Goal: Find specific page/section: Find specific page/section

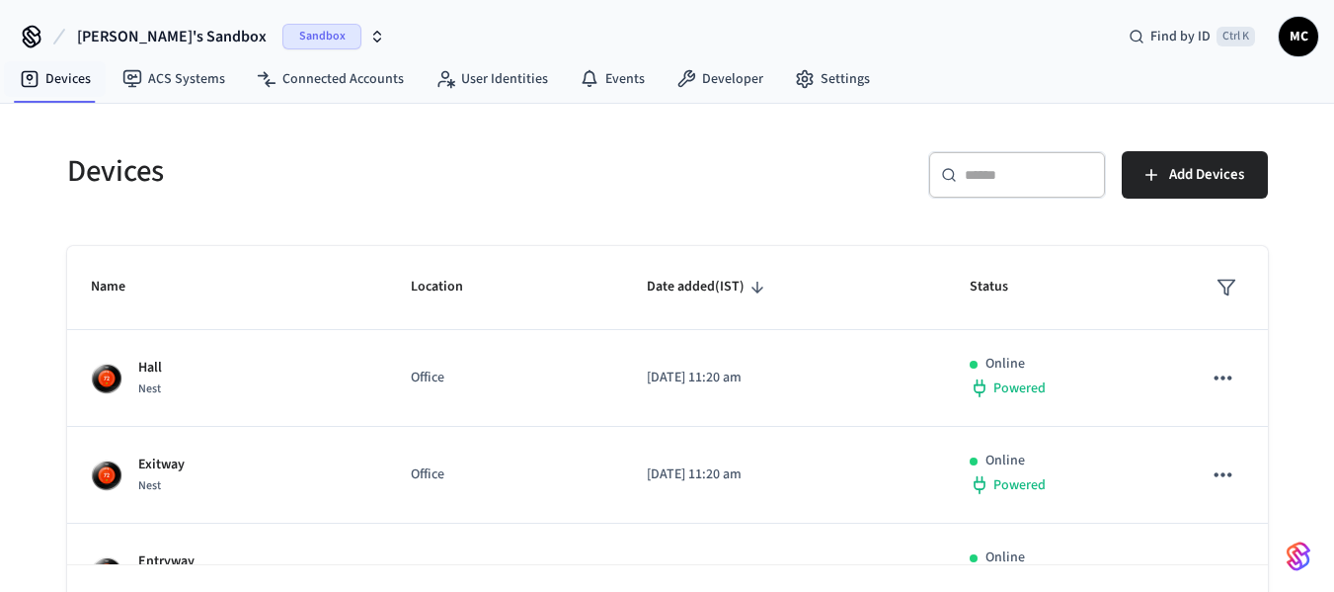
click at [139, 24] on button "Manjunath's Sandbox Sandbox" at bounding box center [231, 36] width 320 height 41
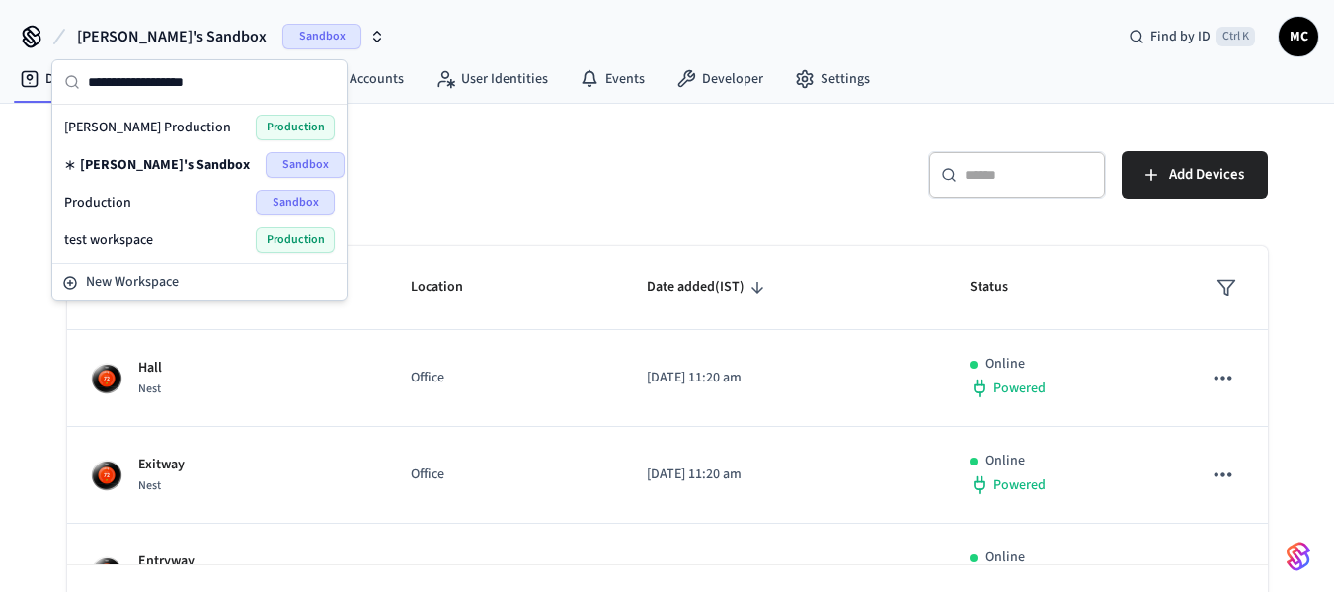
click at [165, 202] on div "Production Sandbox" at bounding box center [199, 203] width 271 height 26
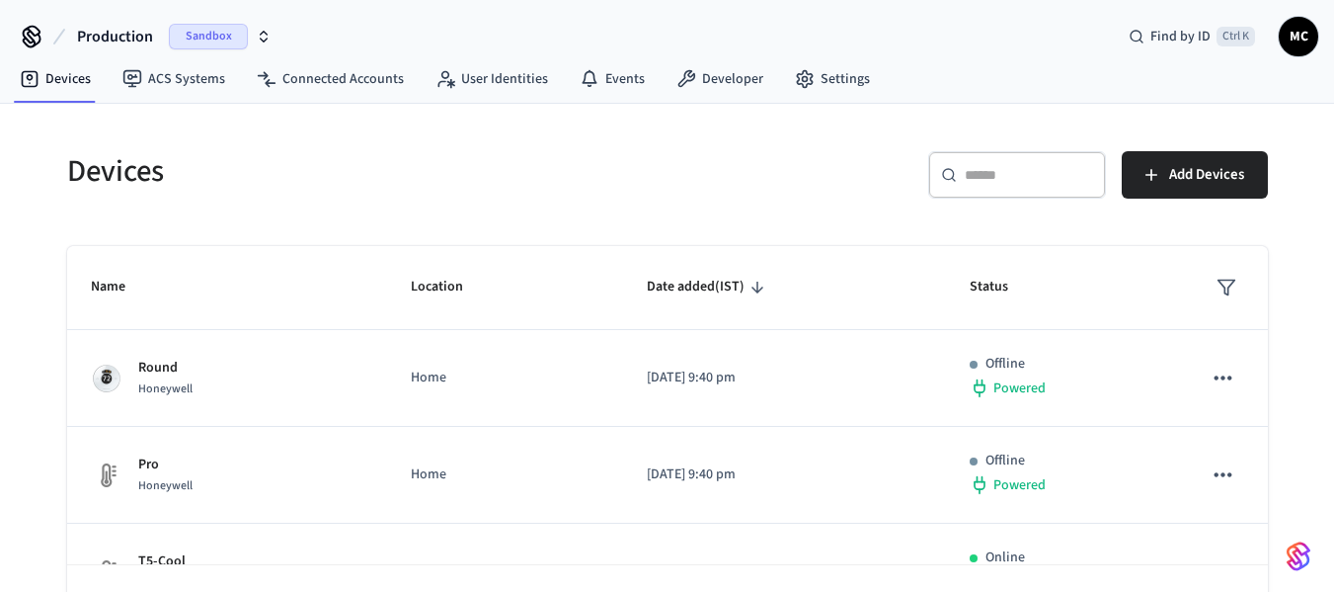
click at [147, 22] on button "Production Sandbox" at bounding box center [174, 36] width 206 height 41
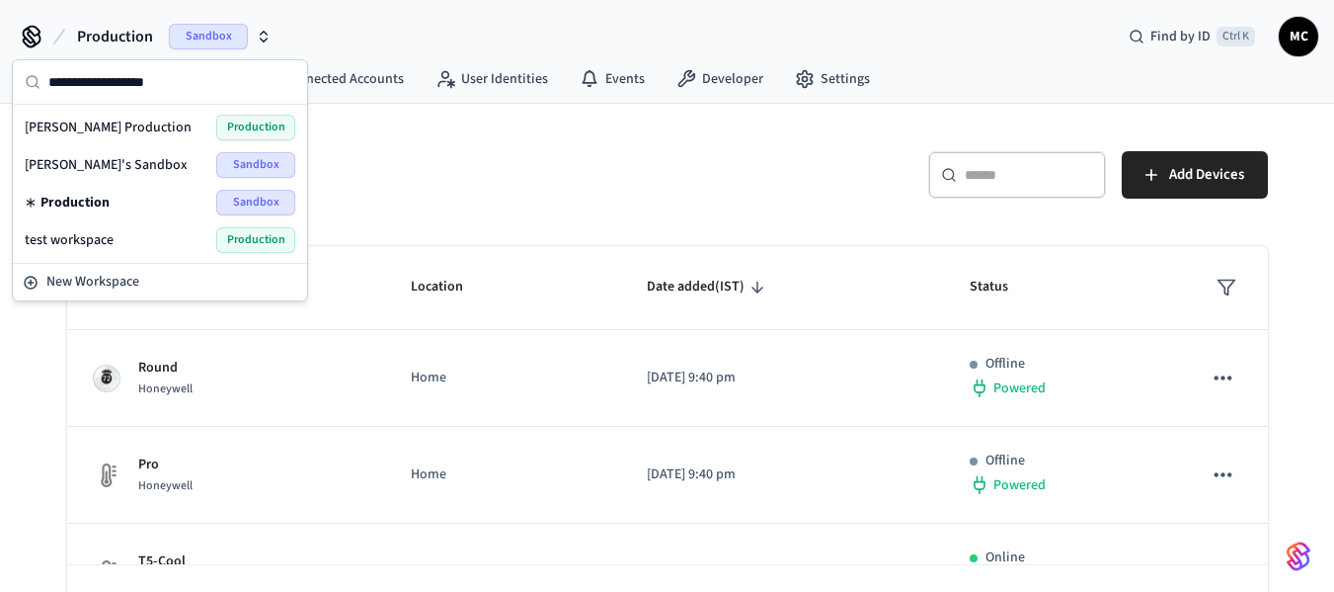
click at [119, 132] on span "[PERSON_NAME] Production" at bounding box center [108, 128] width 167 height 20
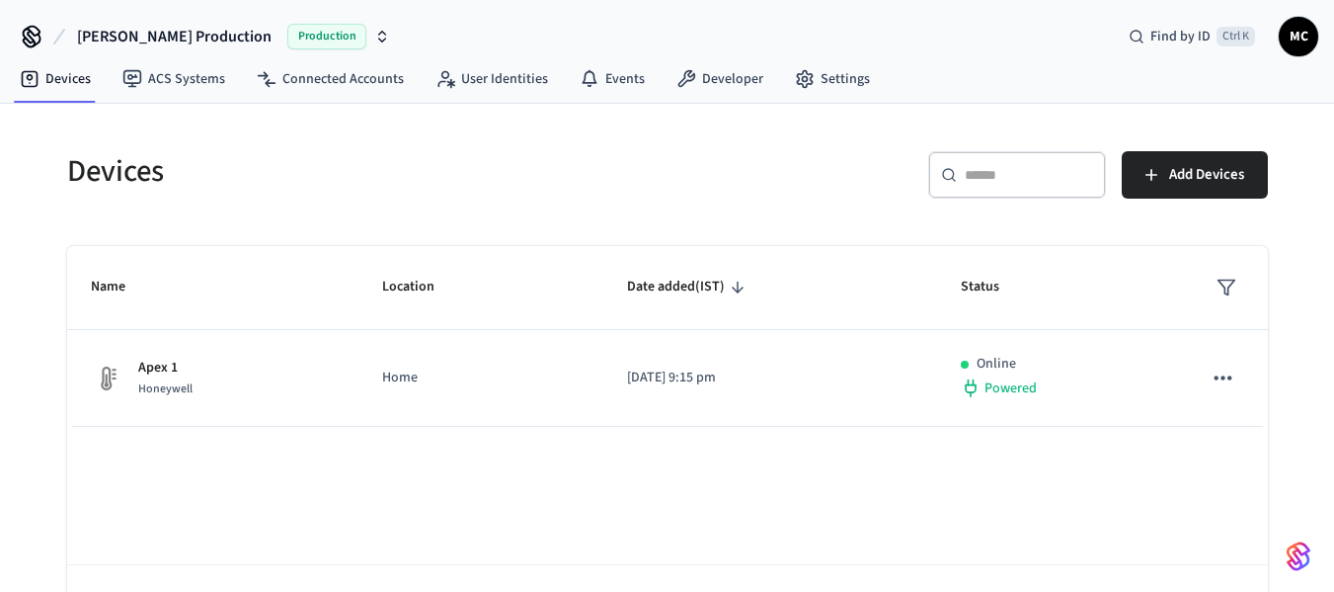
scroll to position [68, 0]
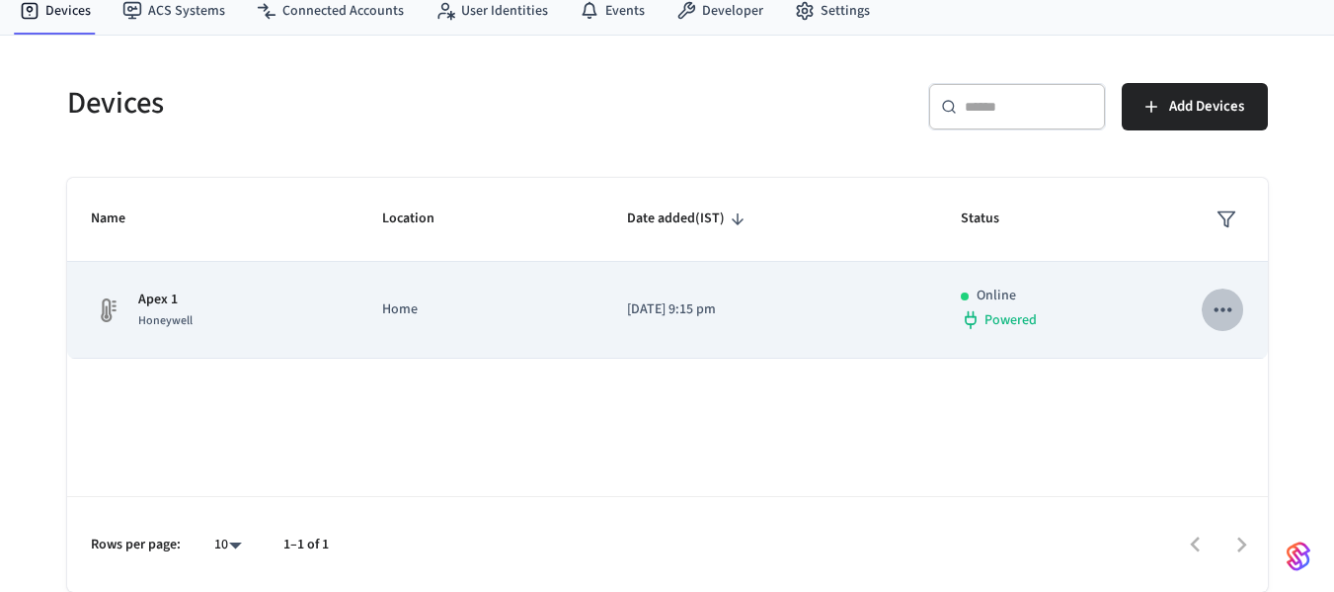
click at [1209, 310] on button "sticky table" at bounding box center [1222, 308] width 41 height 41
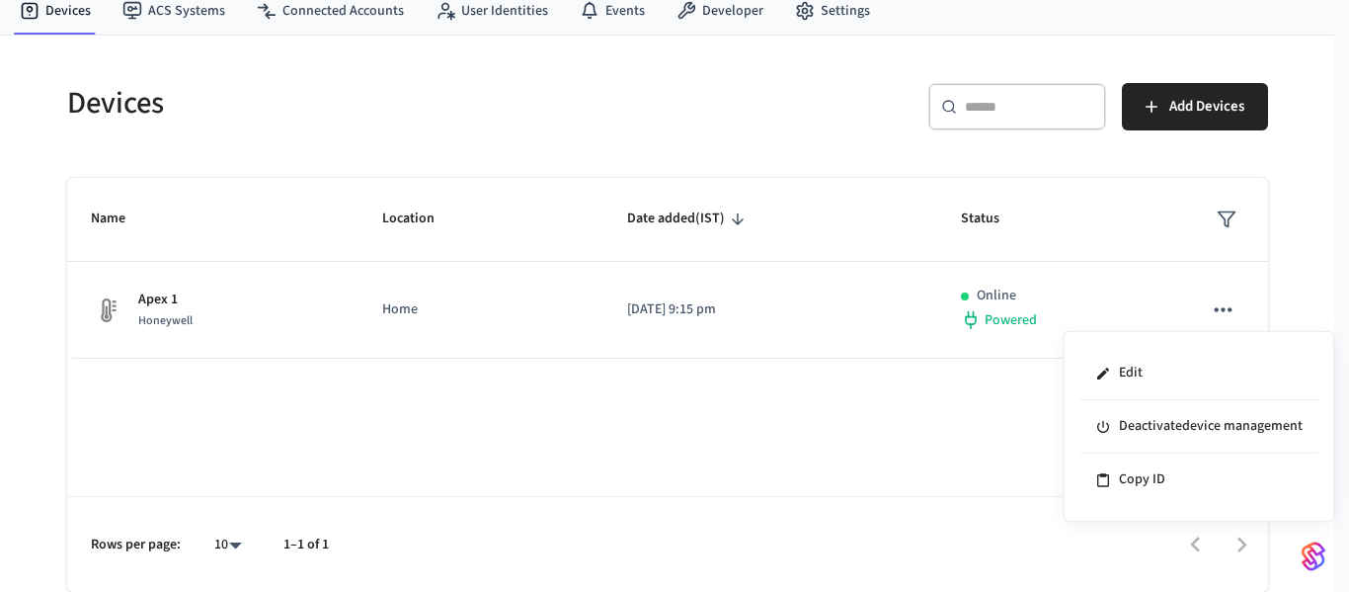
click at [172, 315] on div at bounding box center [674, 296] width 1349 height 592
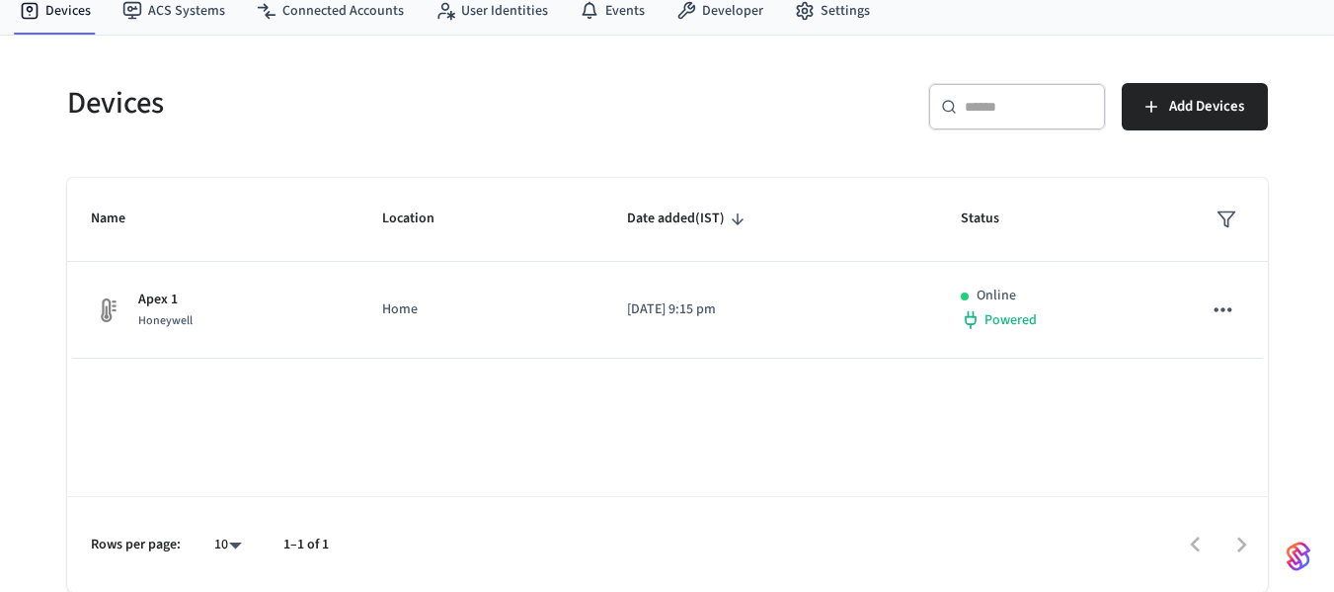
click at [179, 306] on p "Apex 1" at bounding box center [165, 299] width 54 height 21
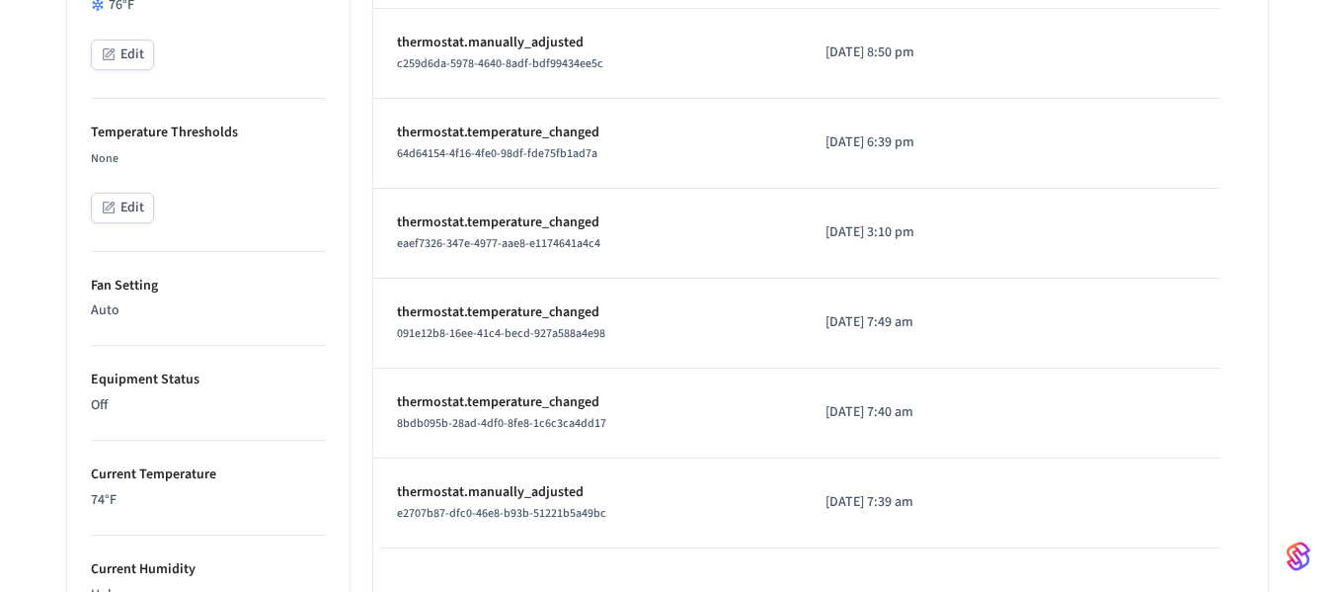
scroll to position [790, 0]
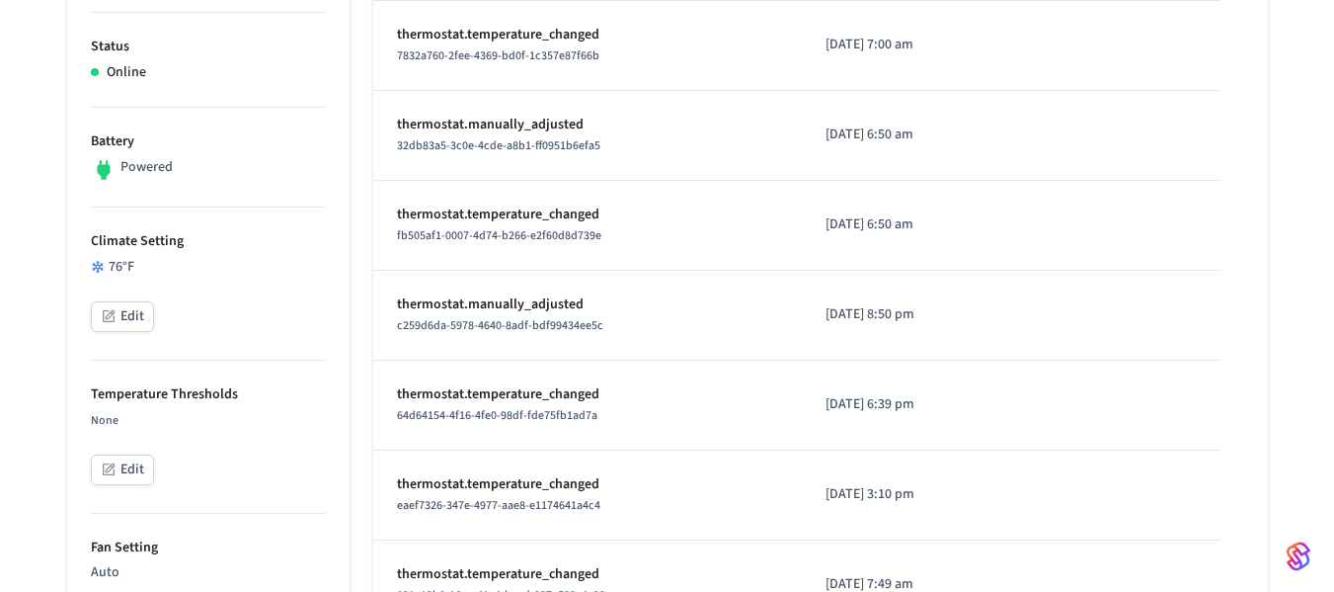
scroll to position [619, 0]
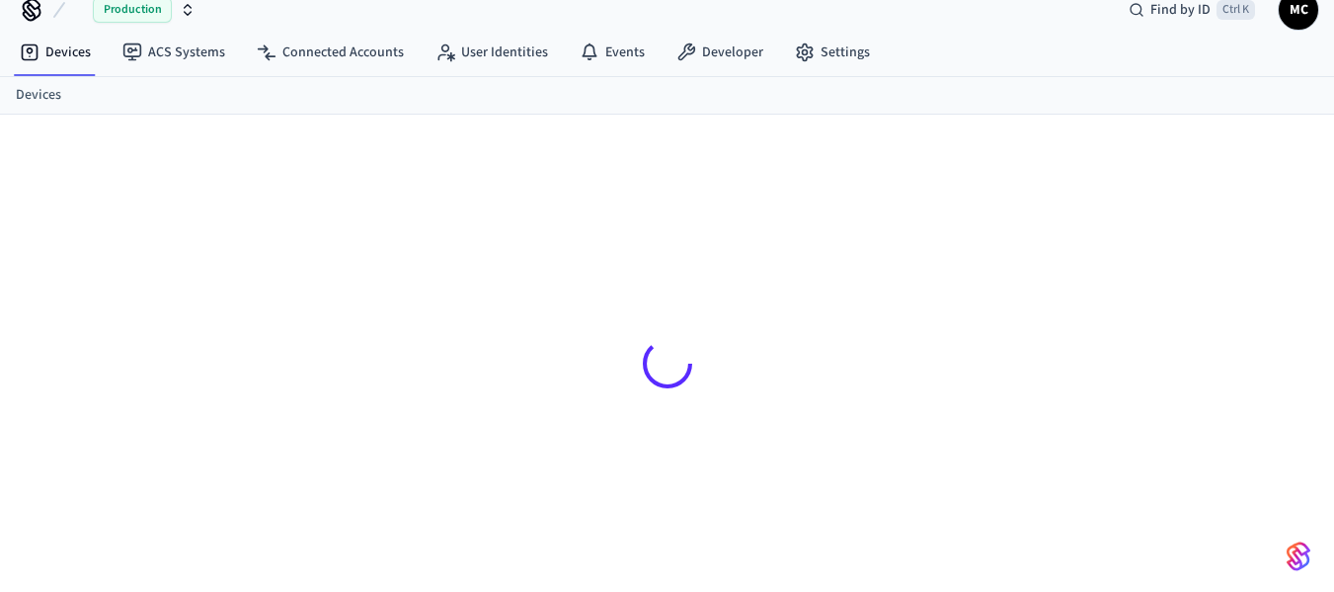
scroll to position [27, 0]
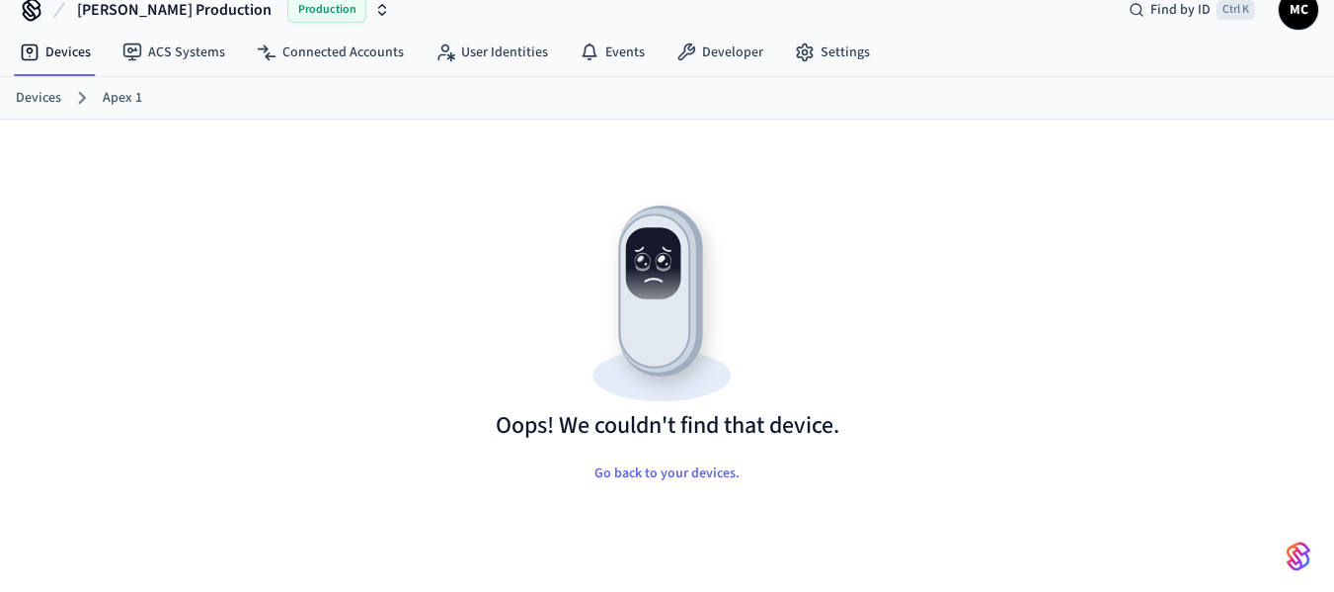
click at [107, 99] on link "Apex 1" at bounding box center [123, 98] width 40 height 21
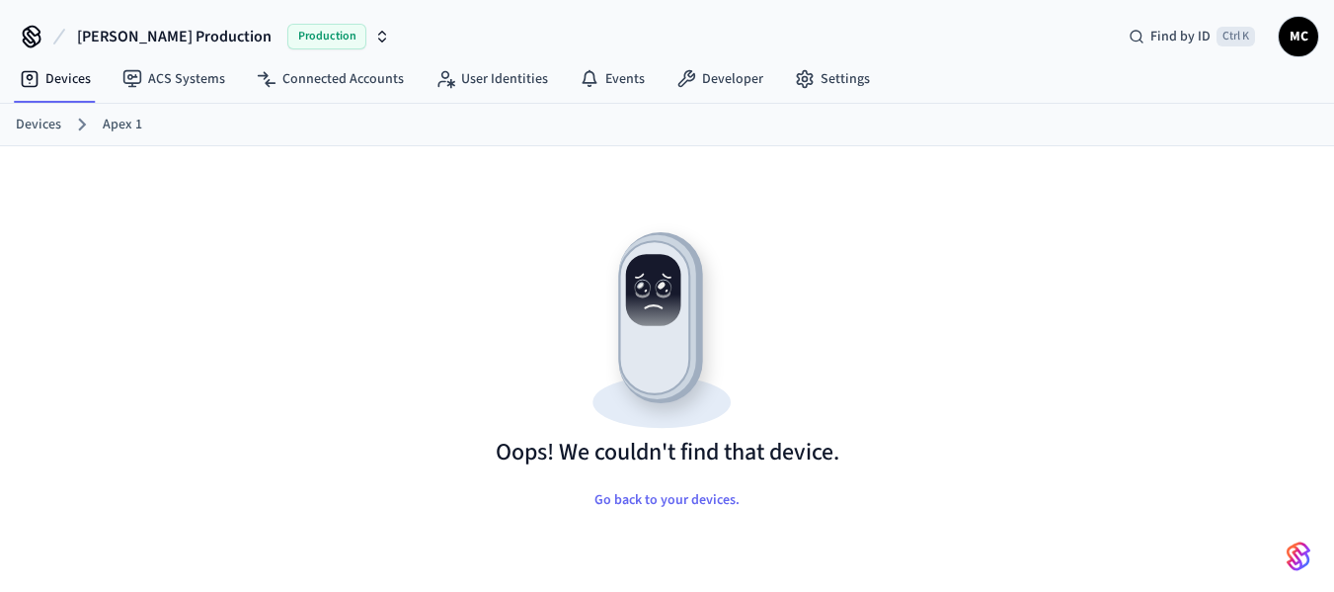
click at [52, 123] on link "Devices" at bounding box center [38, 125] width 45 height 21
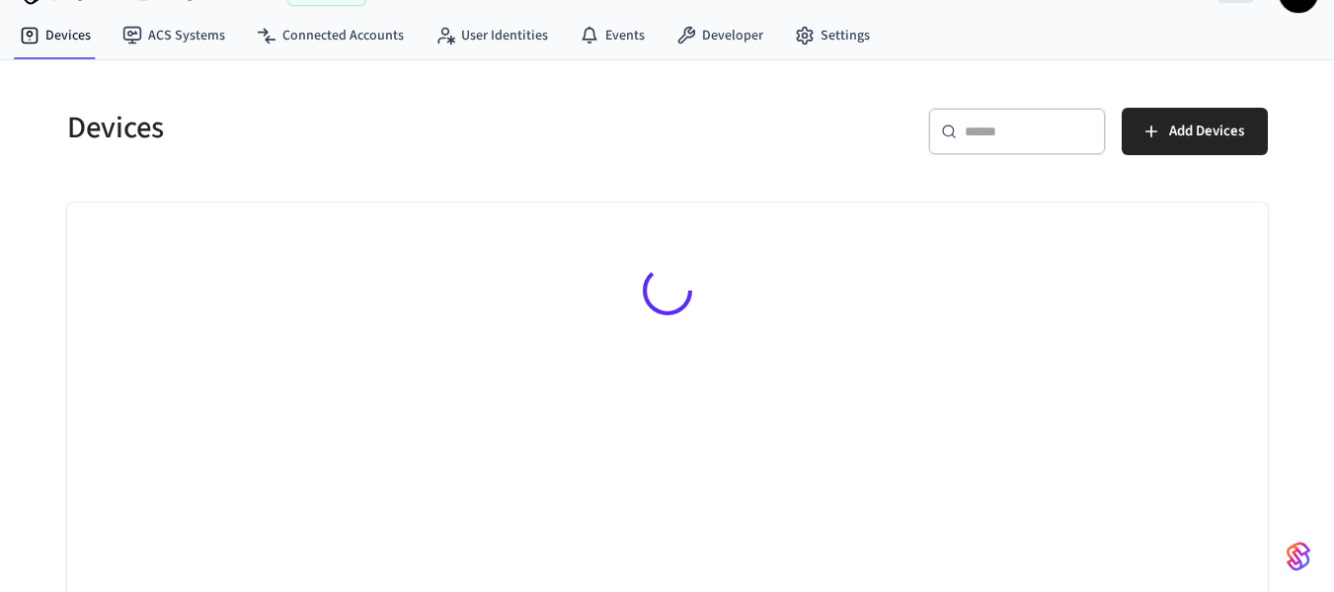
scroll to position [68, 0]
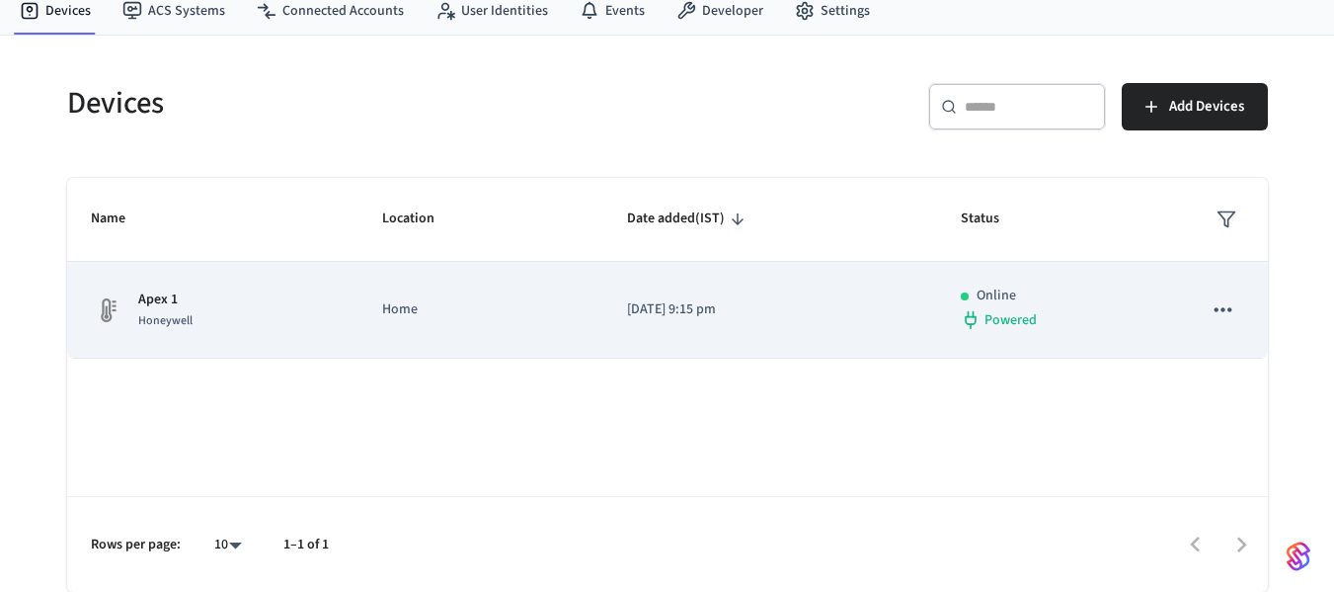
click at [456, 316] on p "Home" at bounding box center [481, 309] width 198 height 21
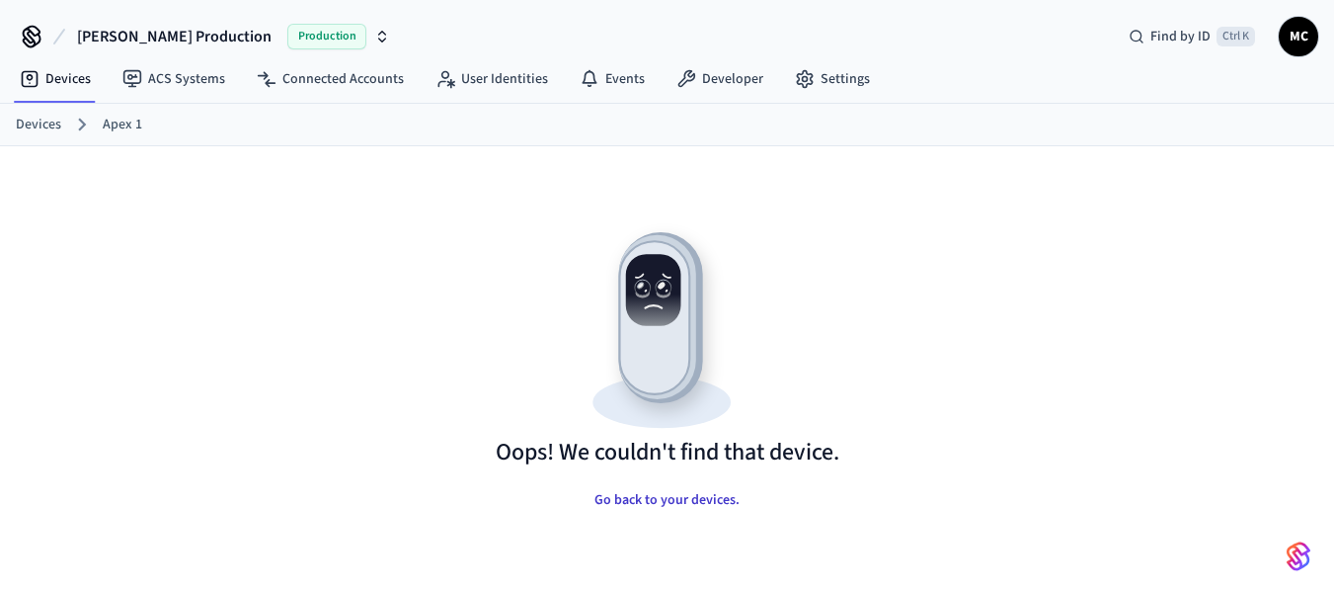
click at [635, 502] on button "Go back to your devices." at bounding box center [667, 500] width 177 height 40
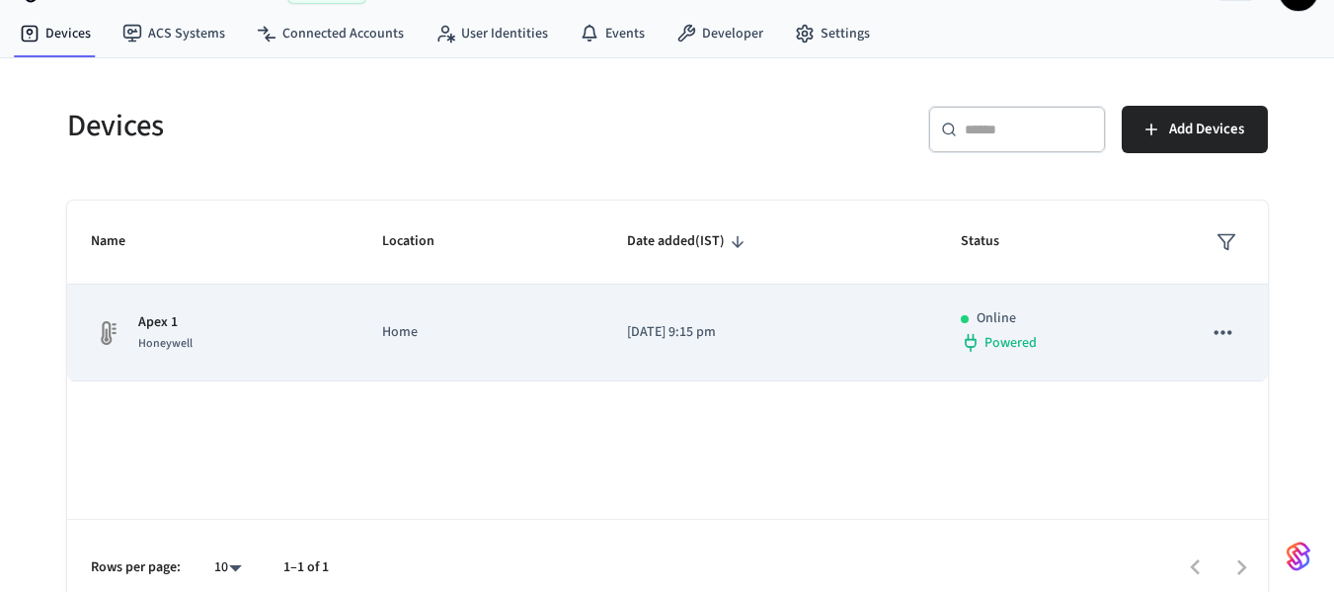
scroll to position [68, 0]
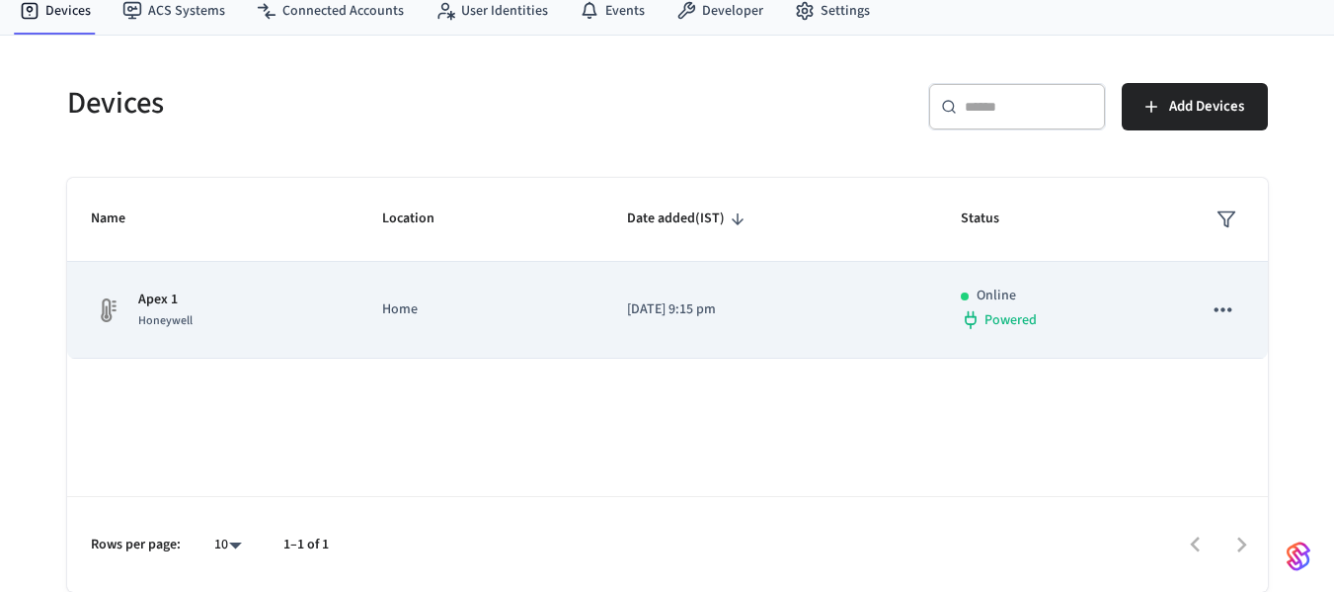
click at [226, 290] on div "Apex 1 Honeywell" at bounding box center [213, 309] width 244 height 41
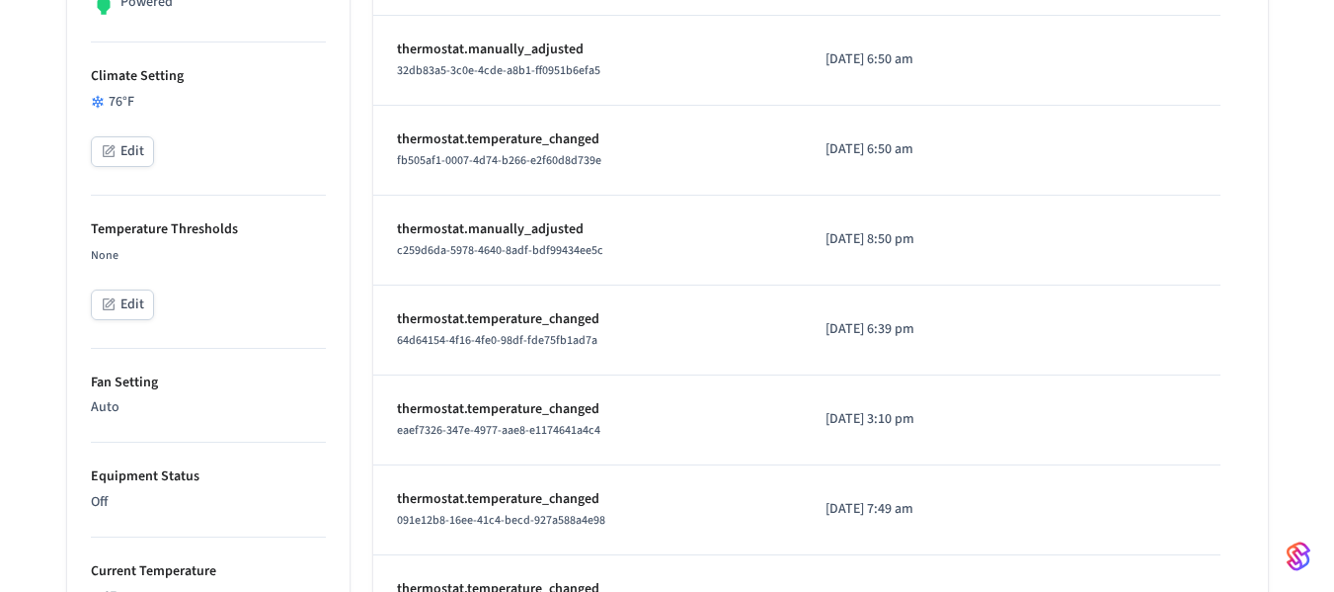
scroll to position [593, 0]
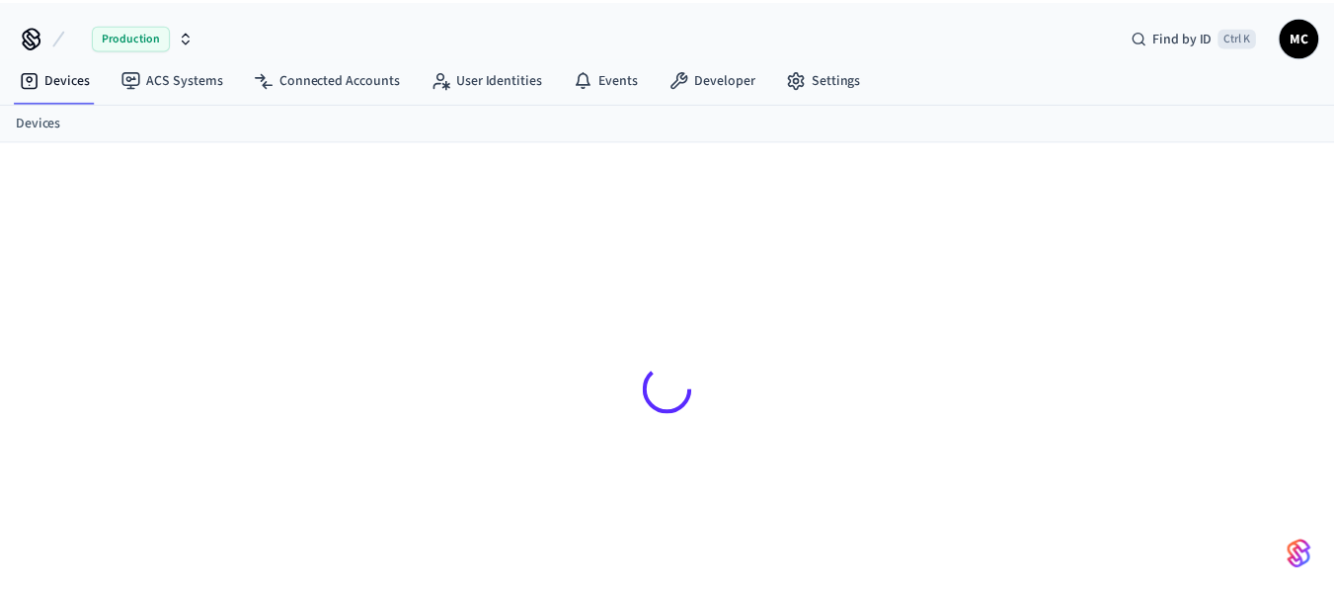
scroll to position [27, 0]
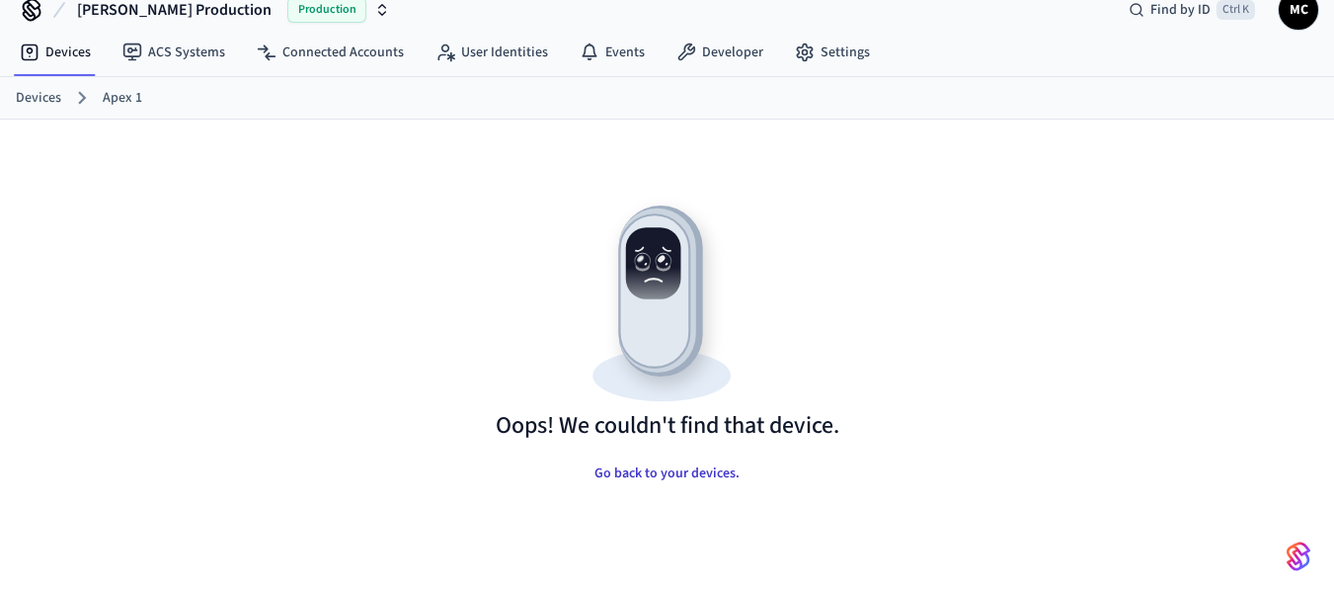
click at [649, 480] on button "Go back to your devices." at bounding box center [667, 473] width 177 height 40
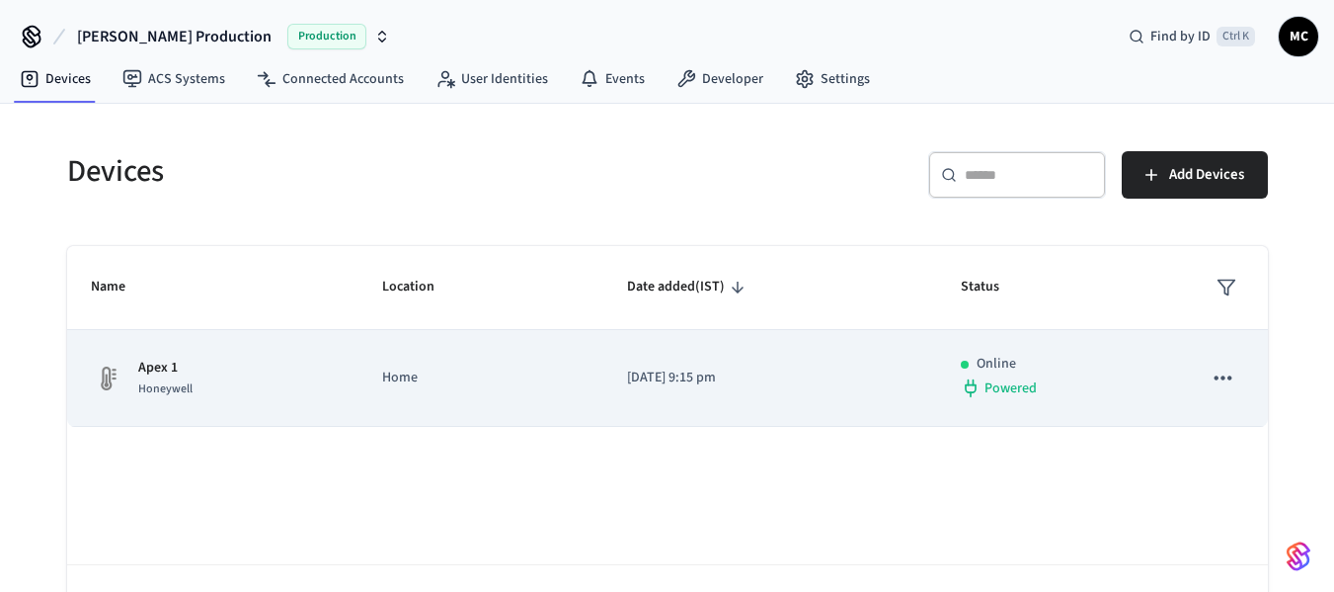
click at [397, 369] on p "Home" at bounding box center [481, 377] width 198 height 21
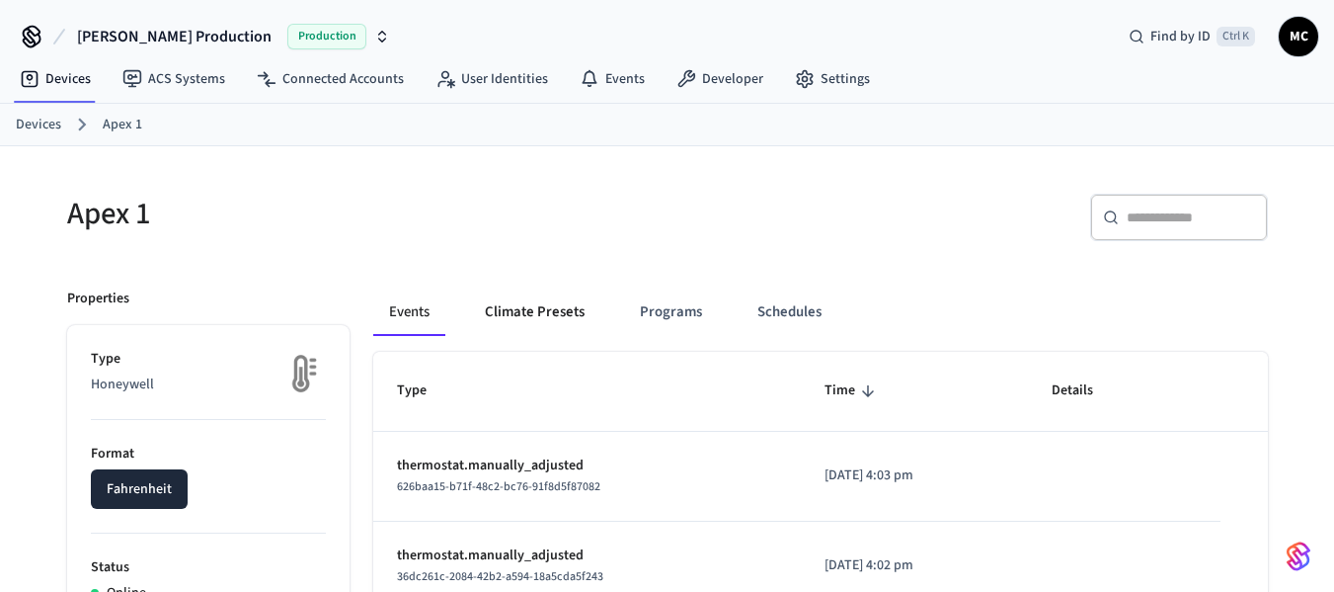
click at [553, 320] on button "Climate Presets" at bounding box center [534, 311] width 131 height 47
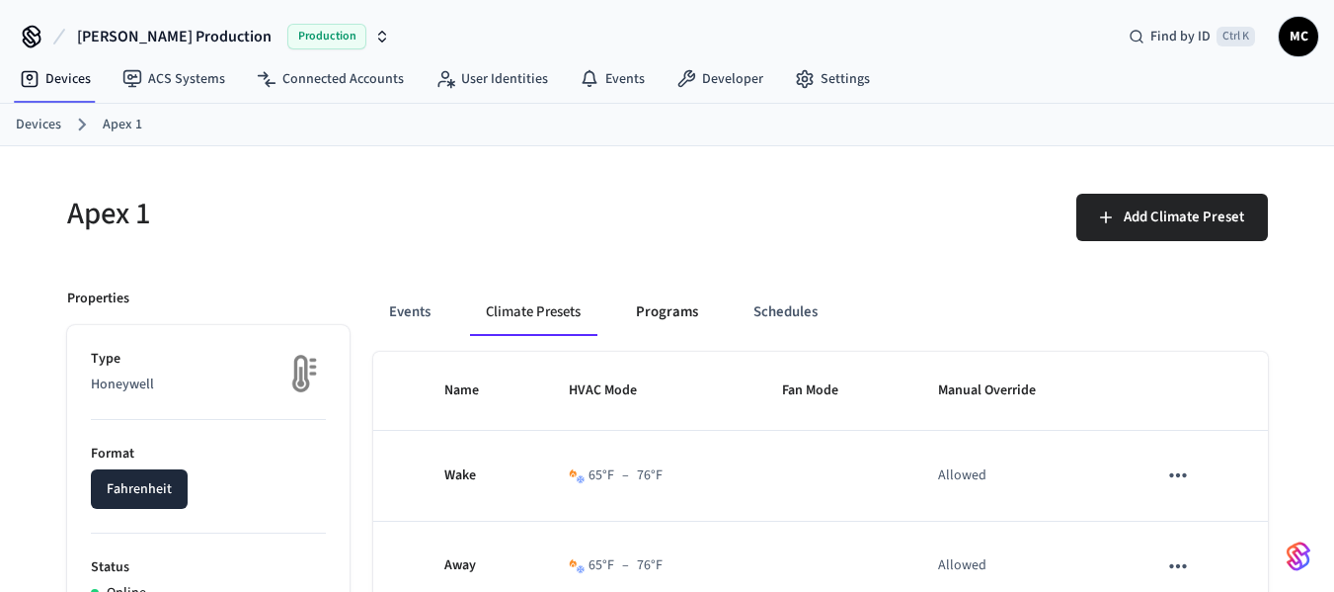
click at [696, 318] on button "Programs" at bounding box center [667, 311] width 94 height 47
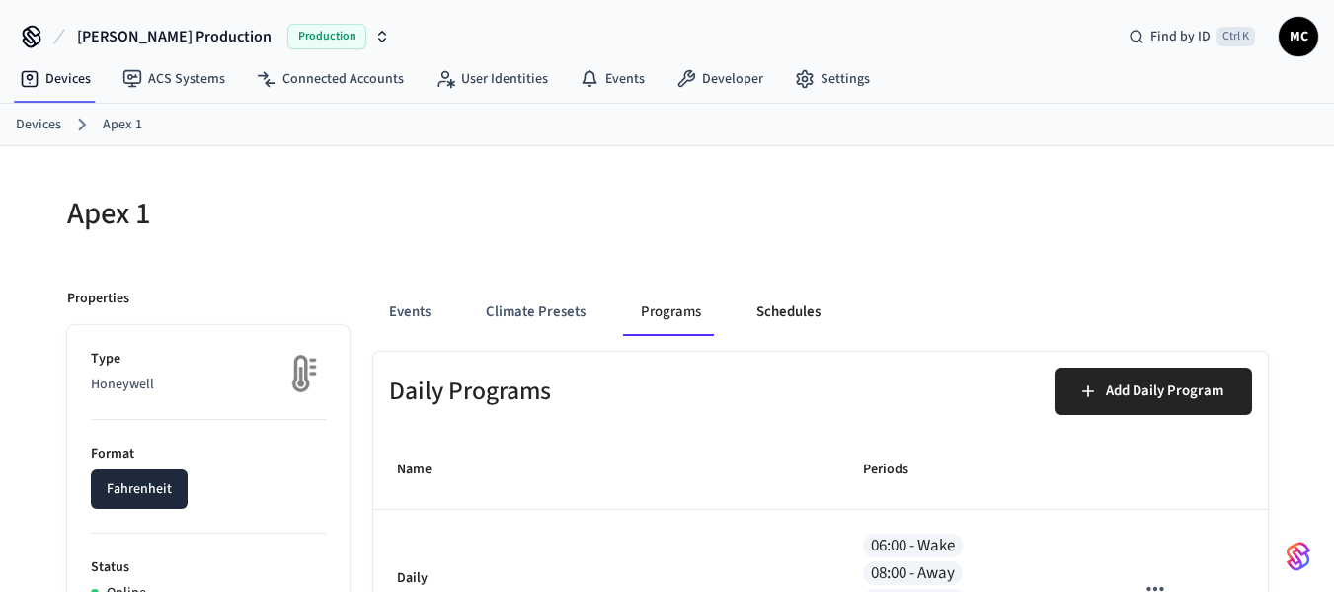
click at [793, 314] on button "Schedules" at bounding box center [789, 311] width 96 height 47
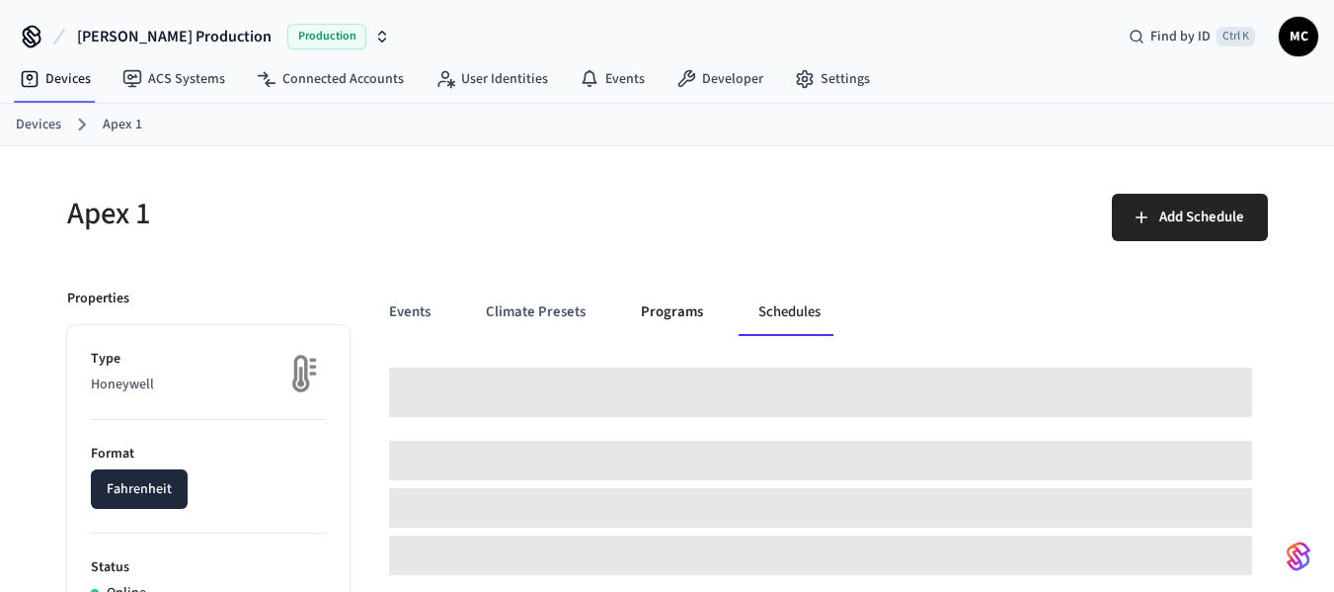
click at [668, 314] on button "Programs" at bounding box center [672, 311] width 94 height 47
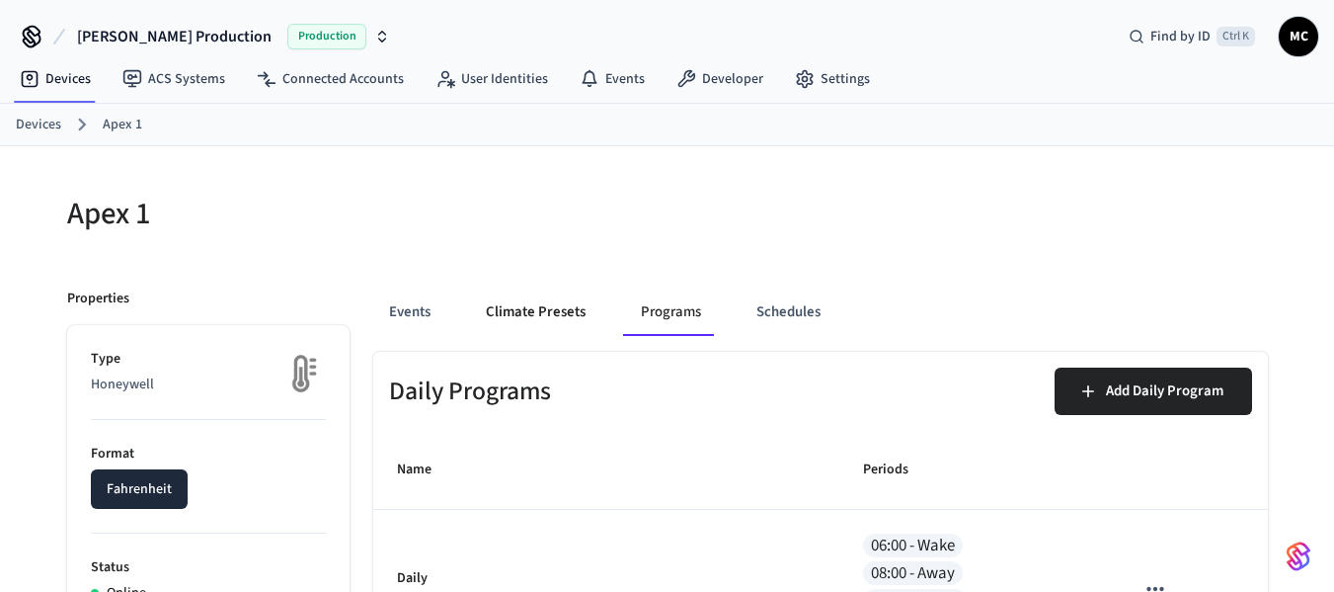
click at [523, 316] on button "Climate Presets" at bounding box center [535, 311] width 131 height 47
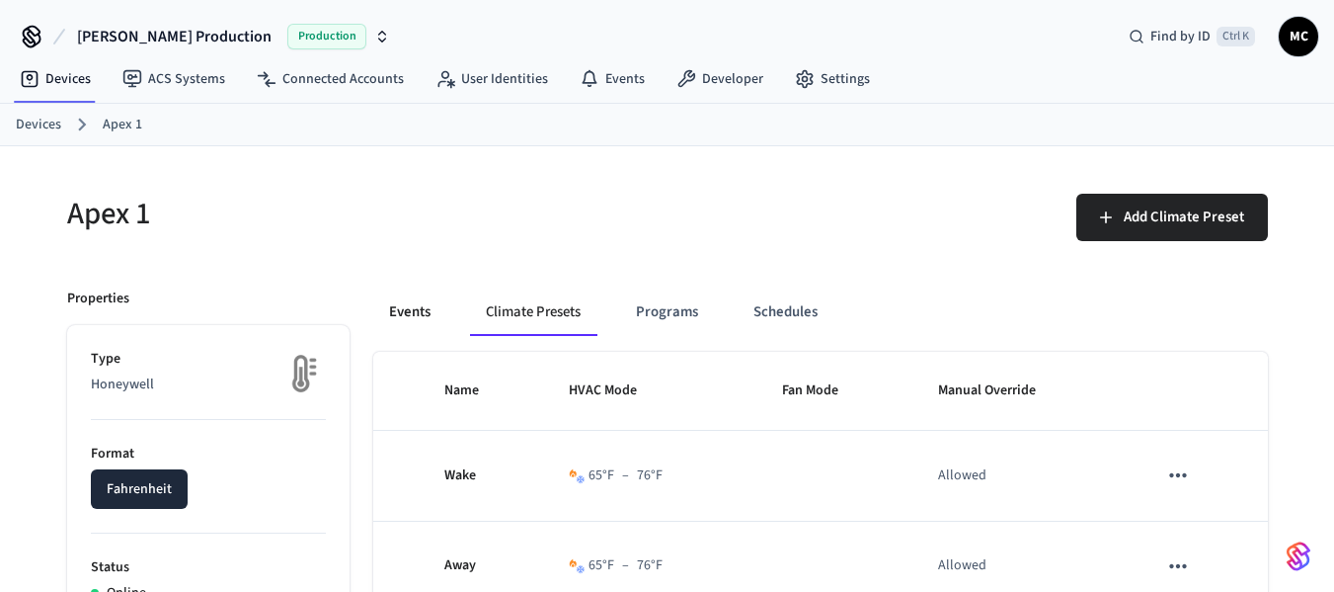
click at [411, 319] on button "Events" at bounding box center [409, 311] width 73 height 47
